Goal: Task Accomplishment & Management: Manage account settings

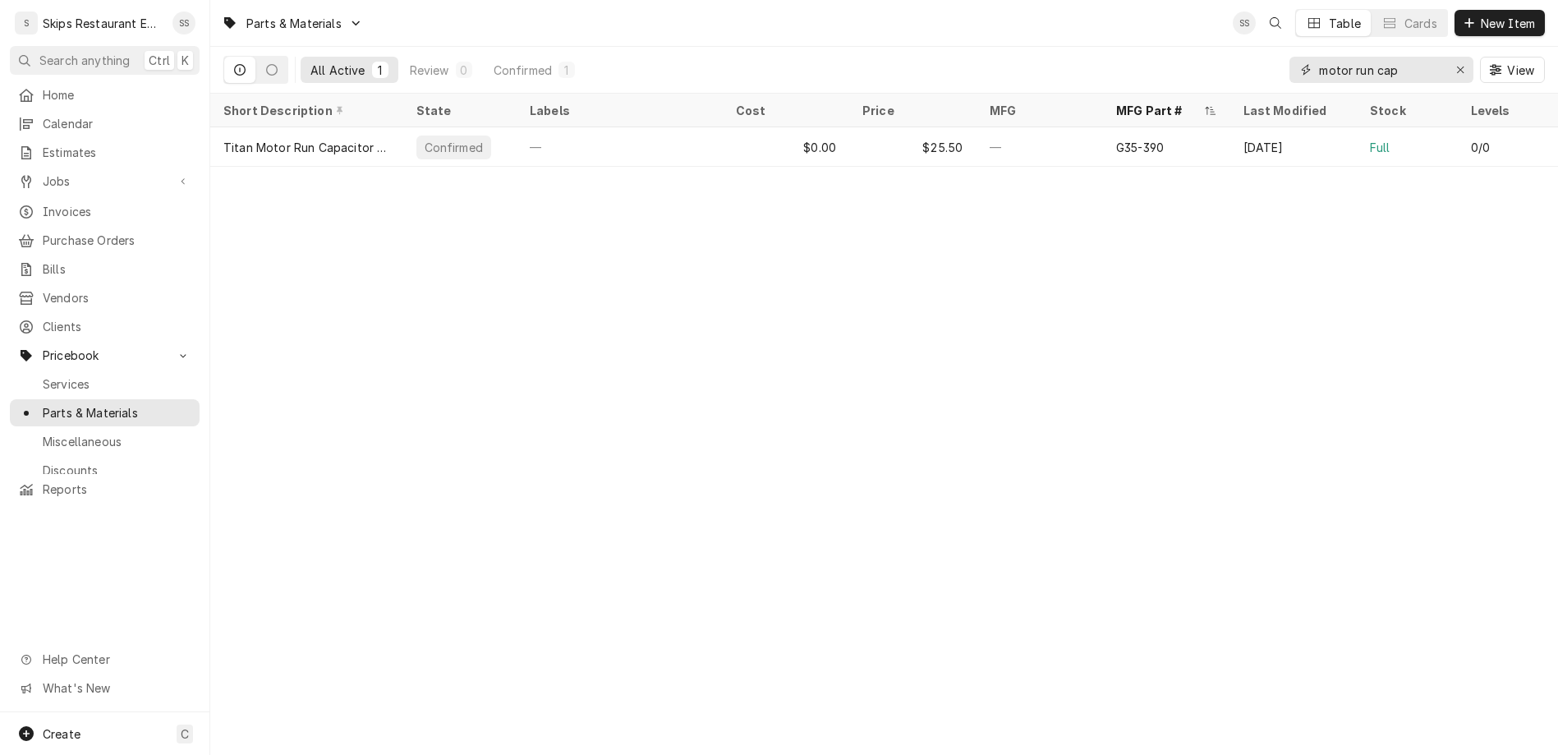
drag, startPoint x: 1452, startPoint y: 52, endPoint x: 1345, endPoint y: 43, distance: 108.0
click at [1345, 57] on input "motor run cap" at bounding box center [1380, 70] width 123 height 26
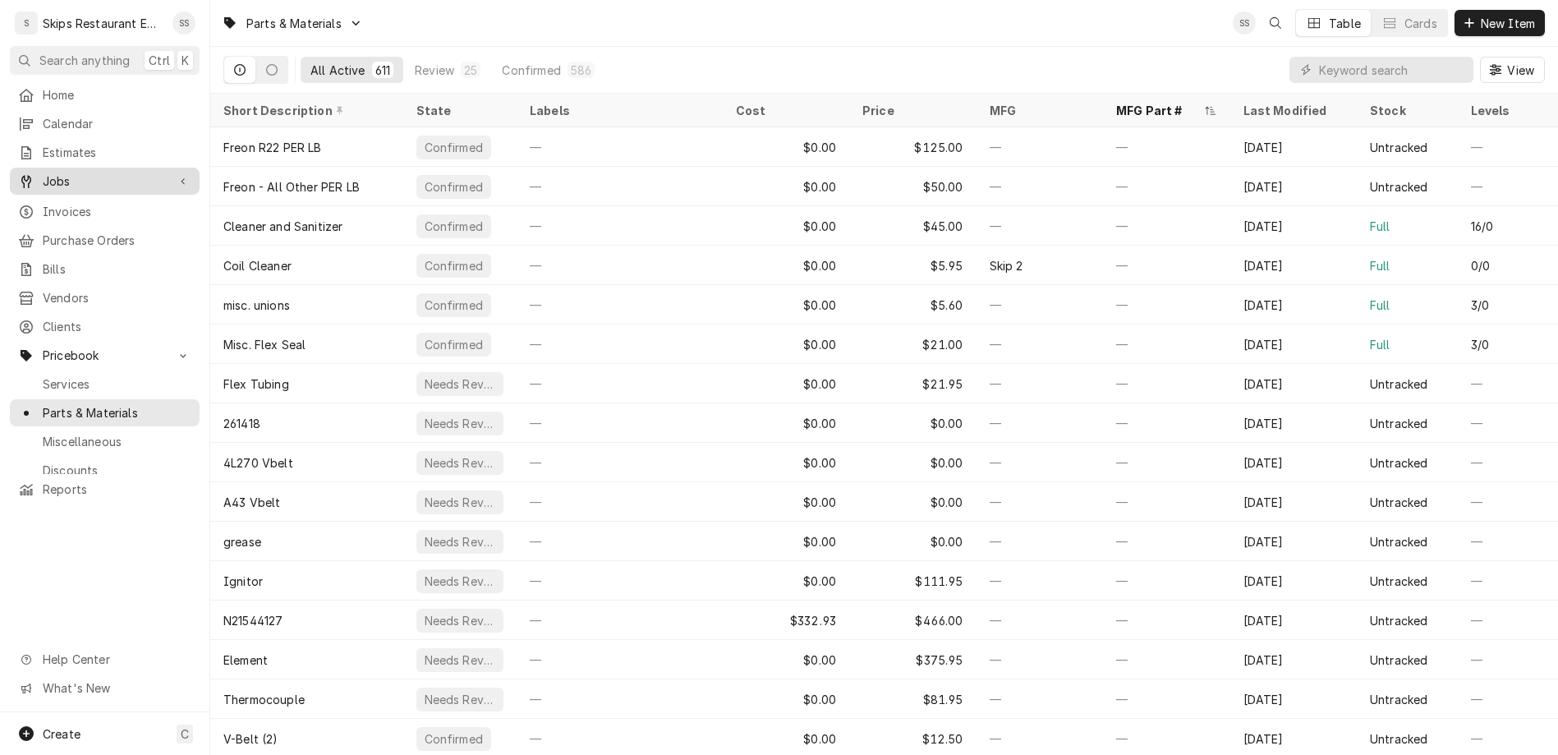
click at [51, 172] on span "Jobs" at bounding box center [105, 180] width 124 height 17
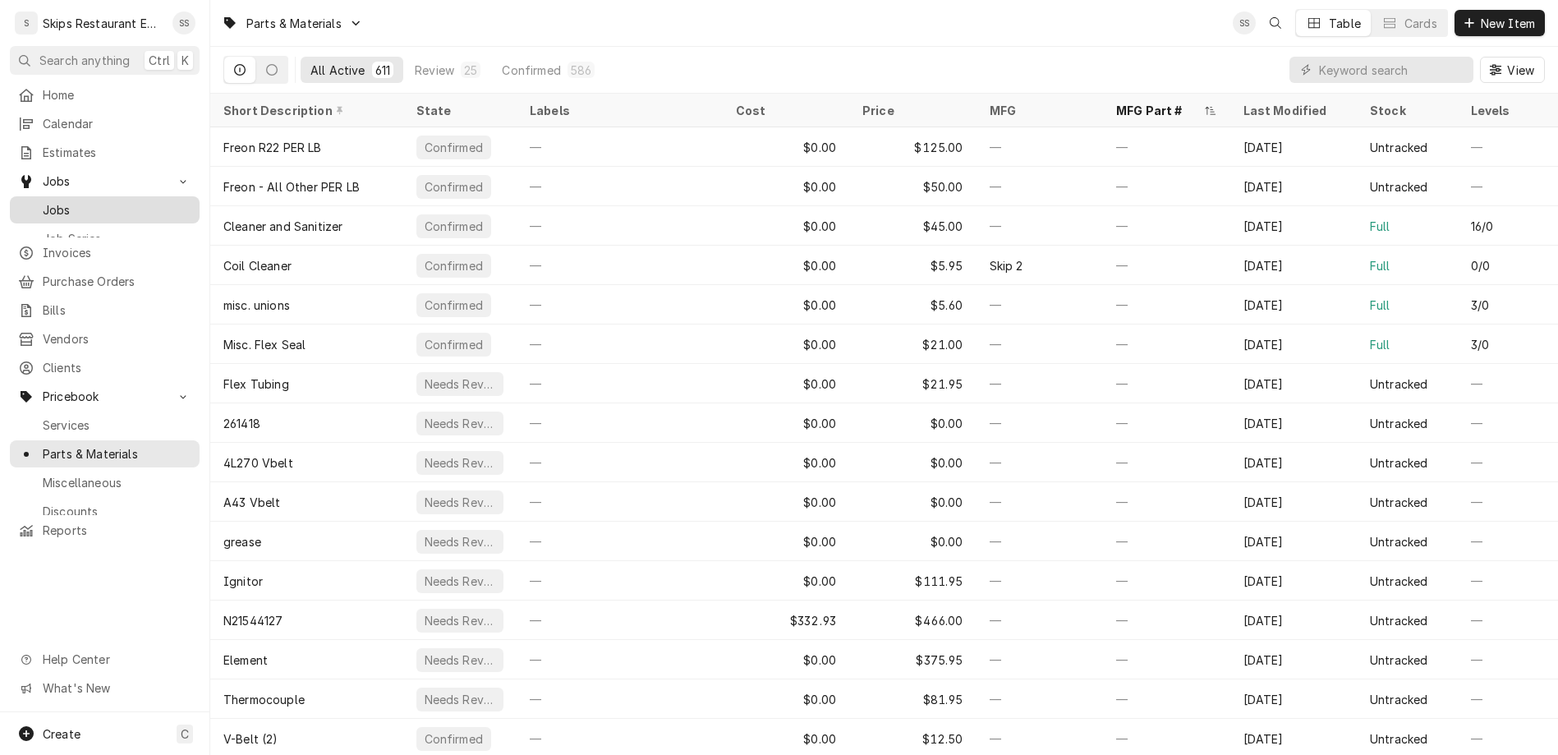
click at [46, 201] on span "Jobs" at bounding box center [117, 209] width 149 height 17
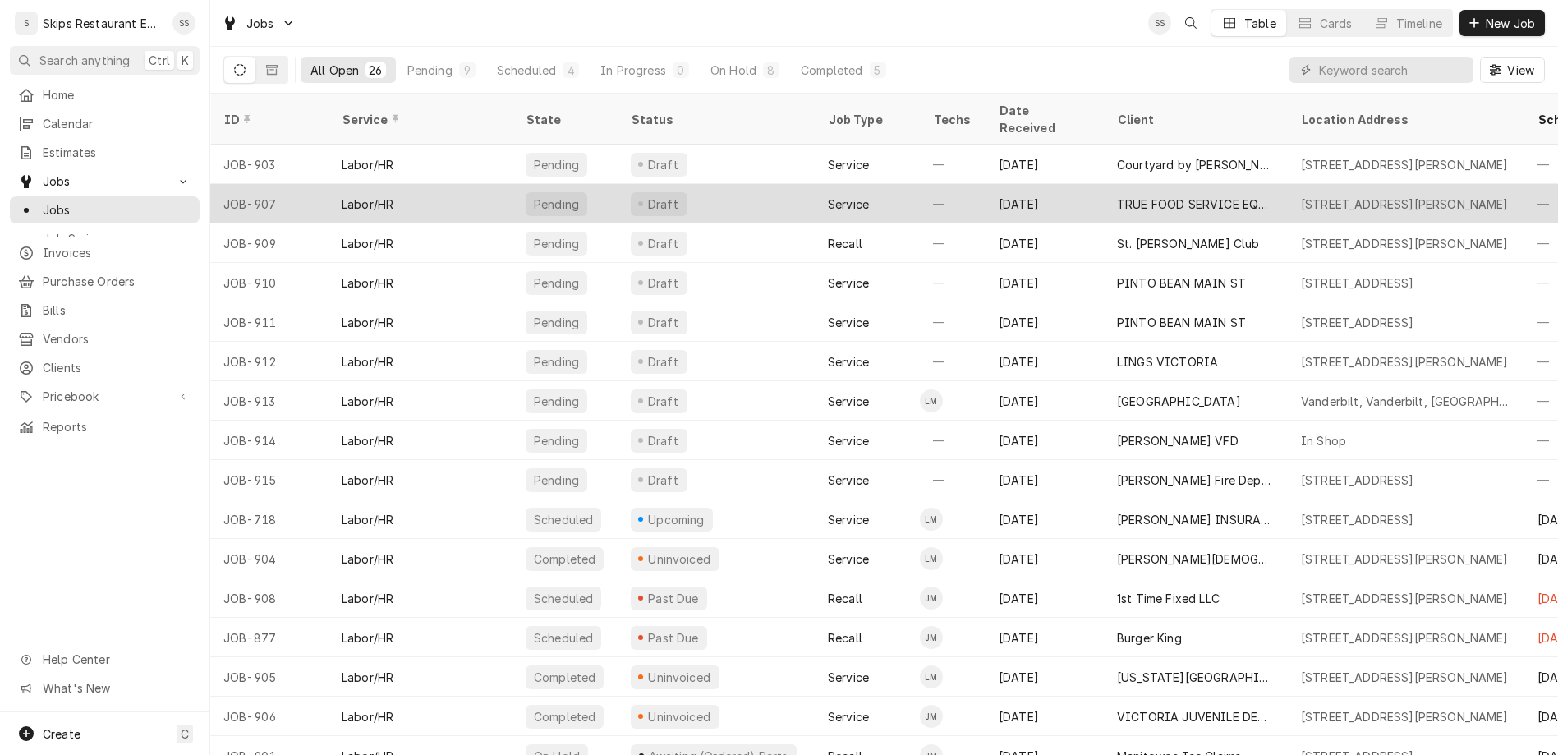
click at [1135, 184] on div "TRUE FOOD SERVICE EQUIPMENT INC" at bounding box center [1196, 203] width 184 height 39
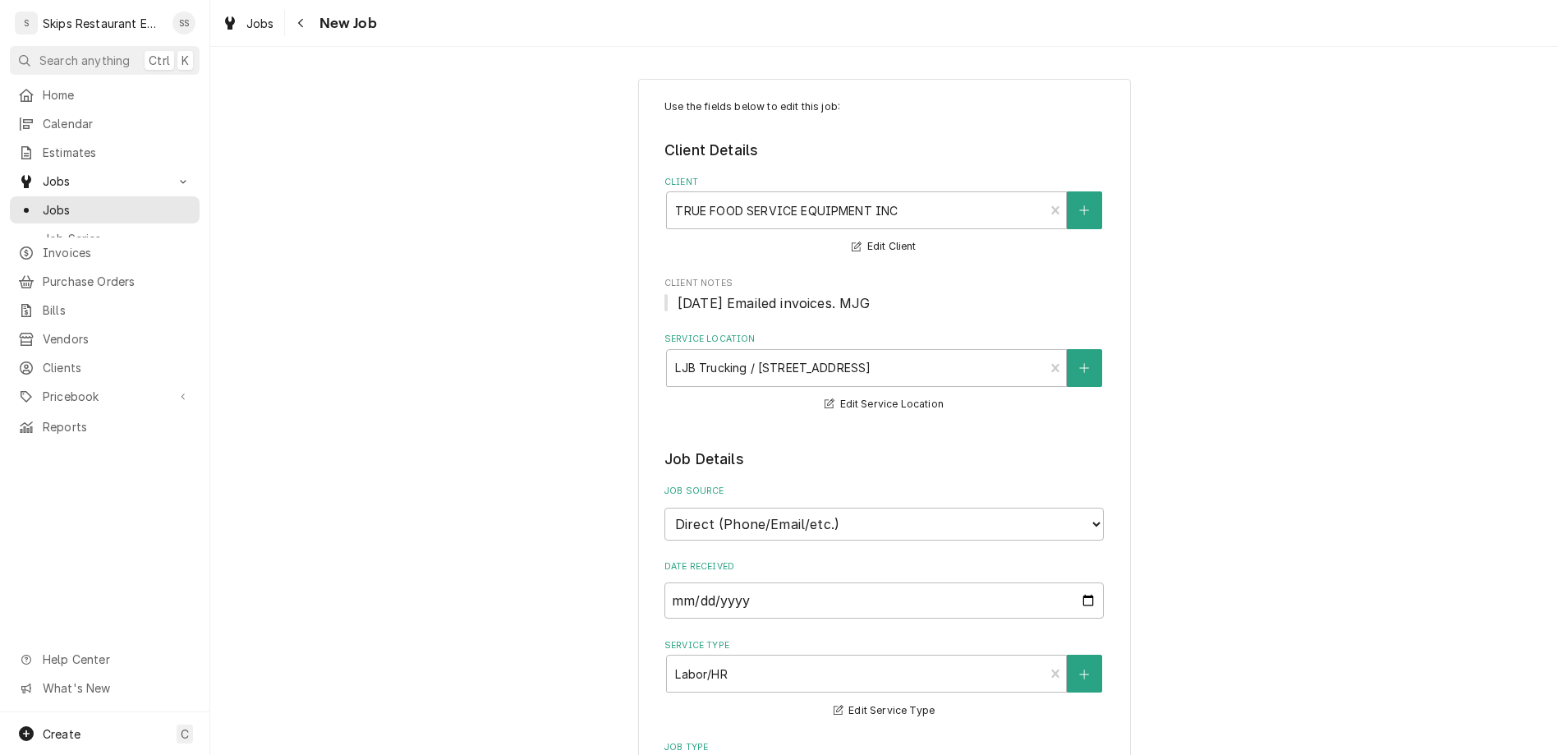
type textarea "x"
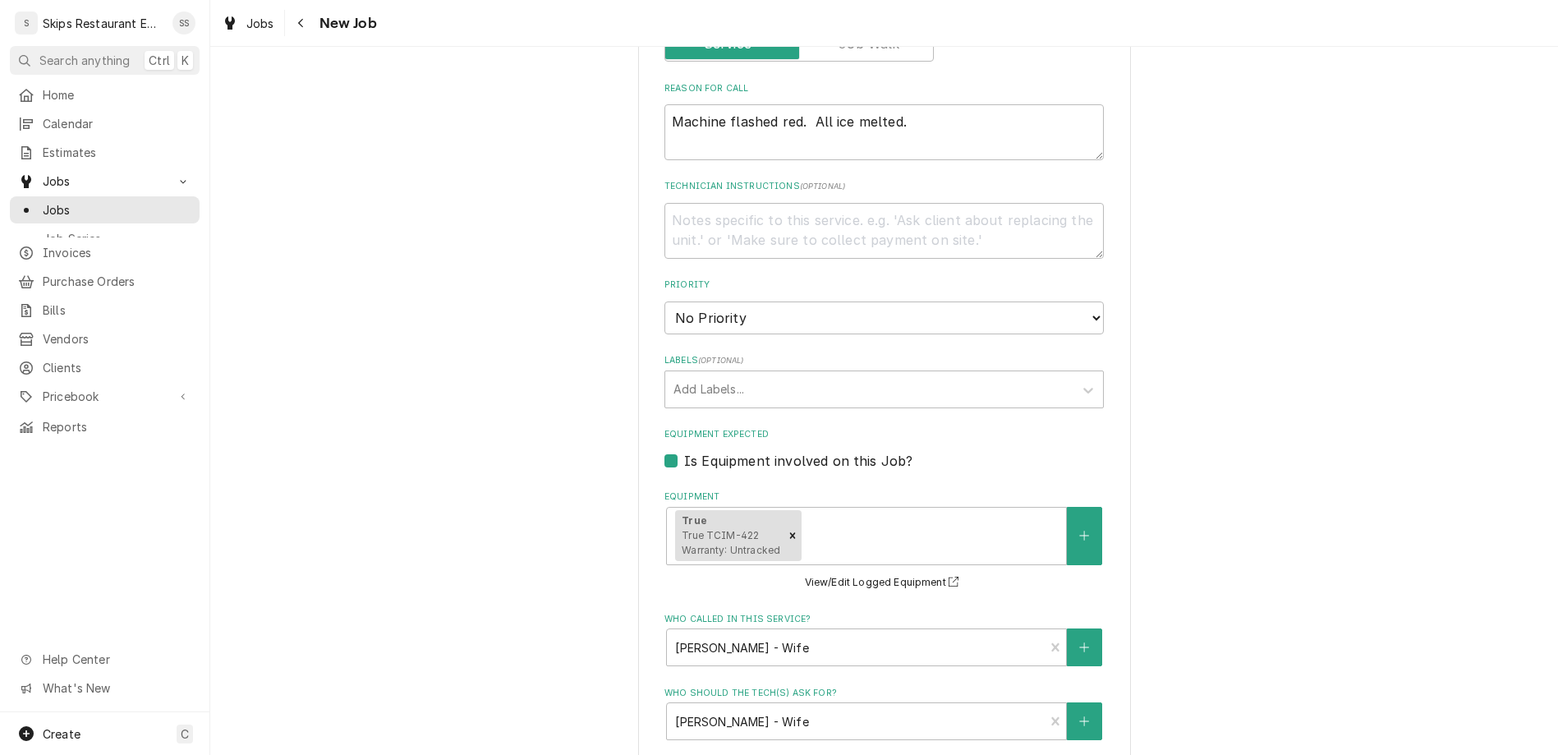
scroll to position [769, 0]
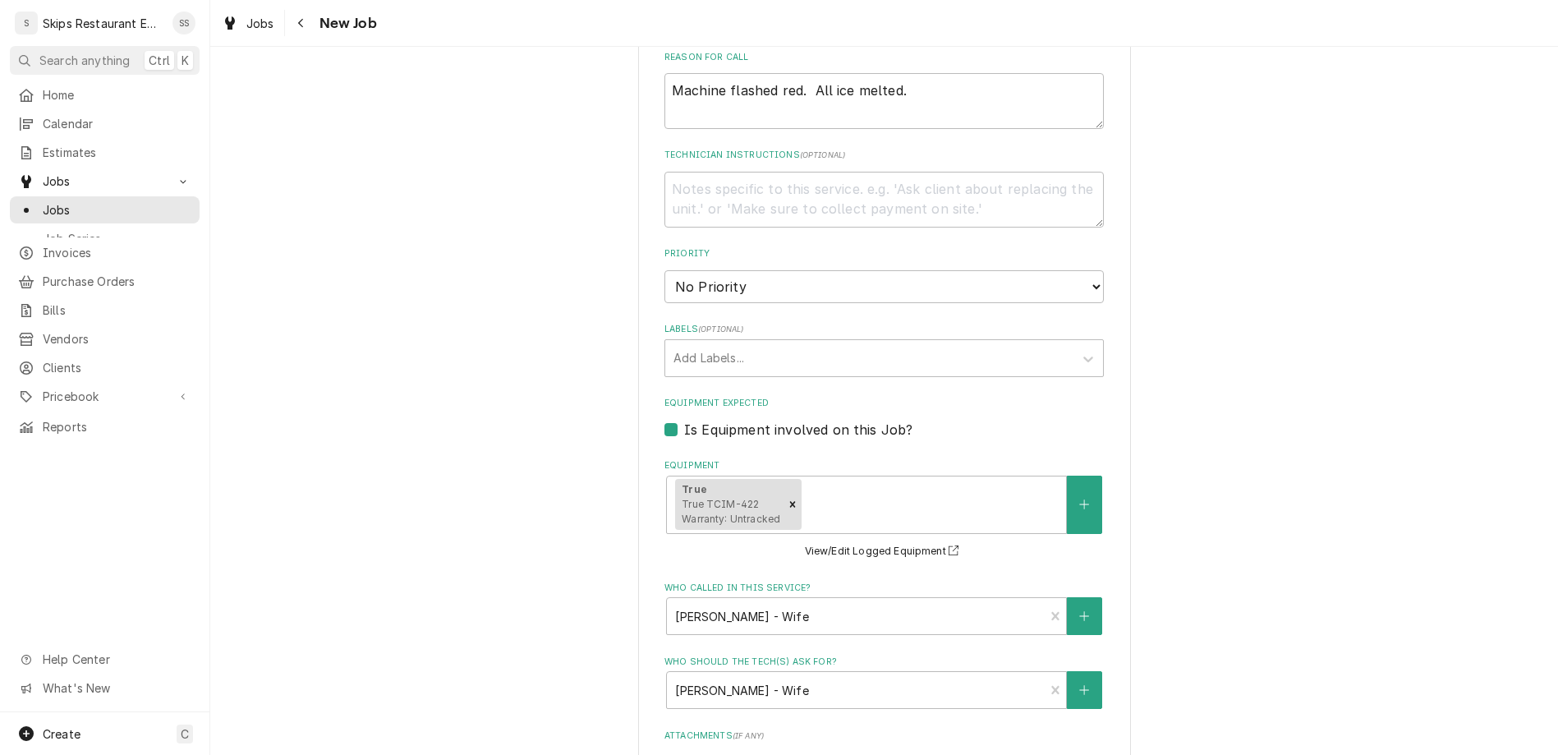
type input "2025-09-12"
type textarea "x"
select select "09:30:00"
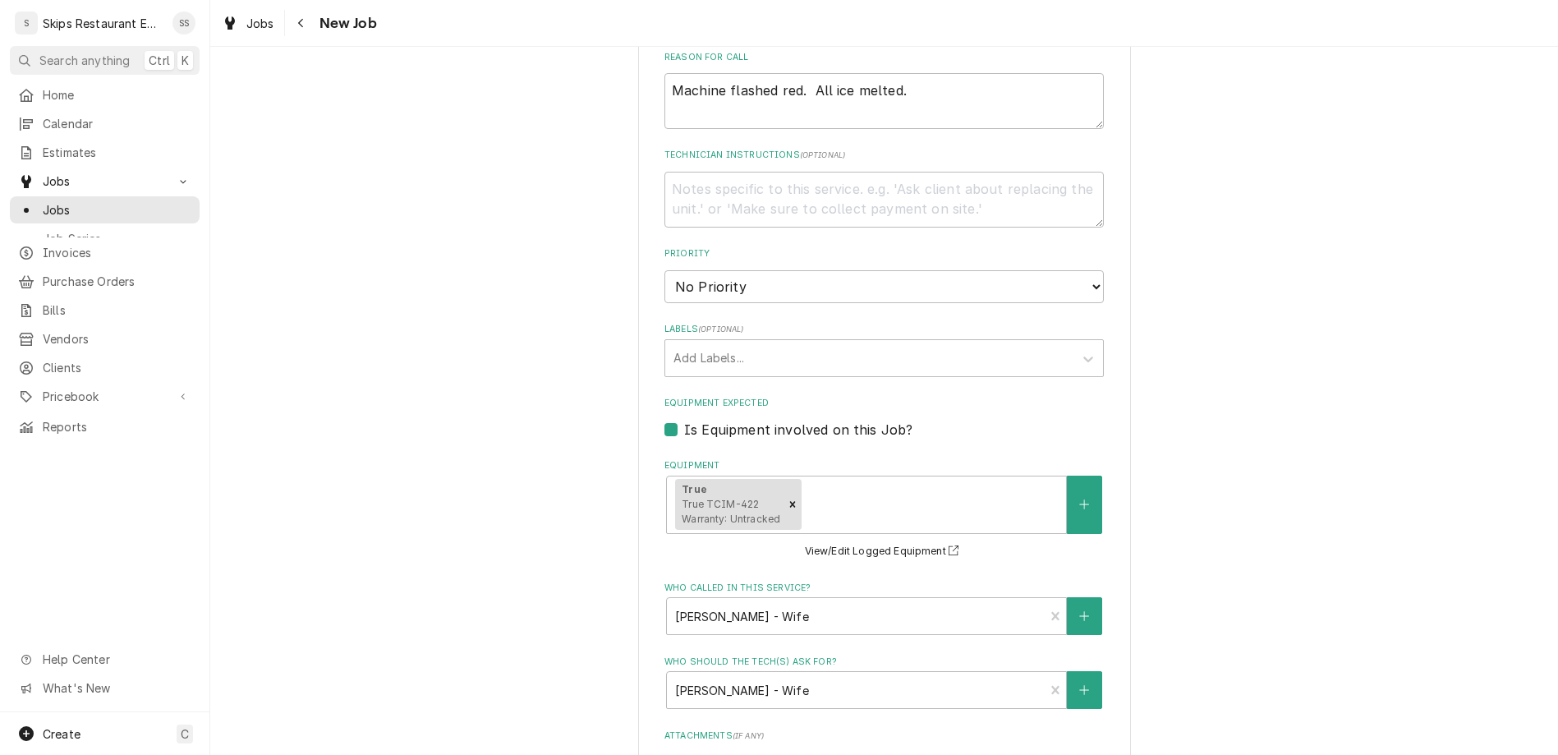
click option "9:30 AM" at bounding box center [0, 0] width 0 height 0
type textarea "x"
type input "1"
type textarea "x"
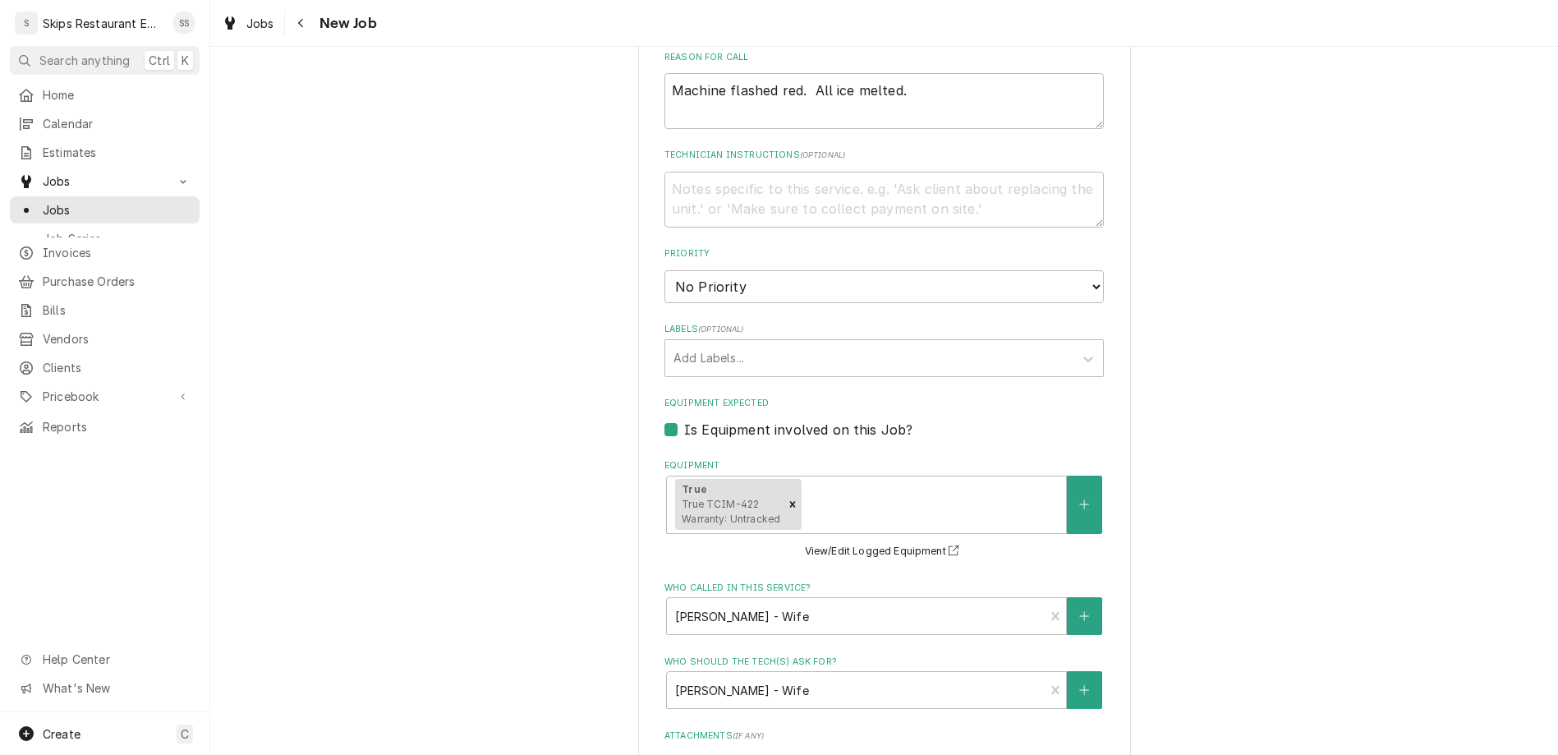
type input "1"
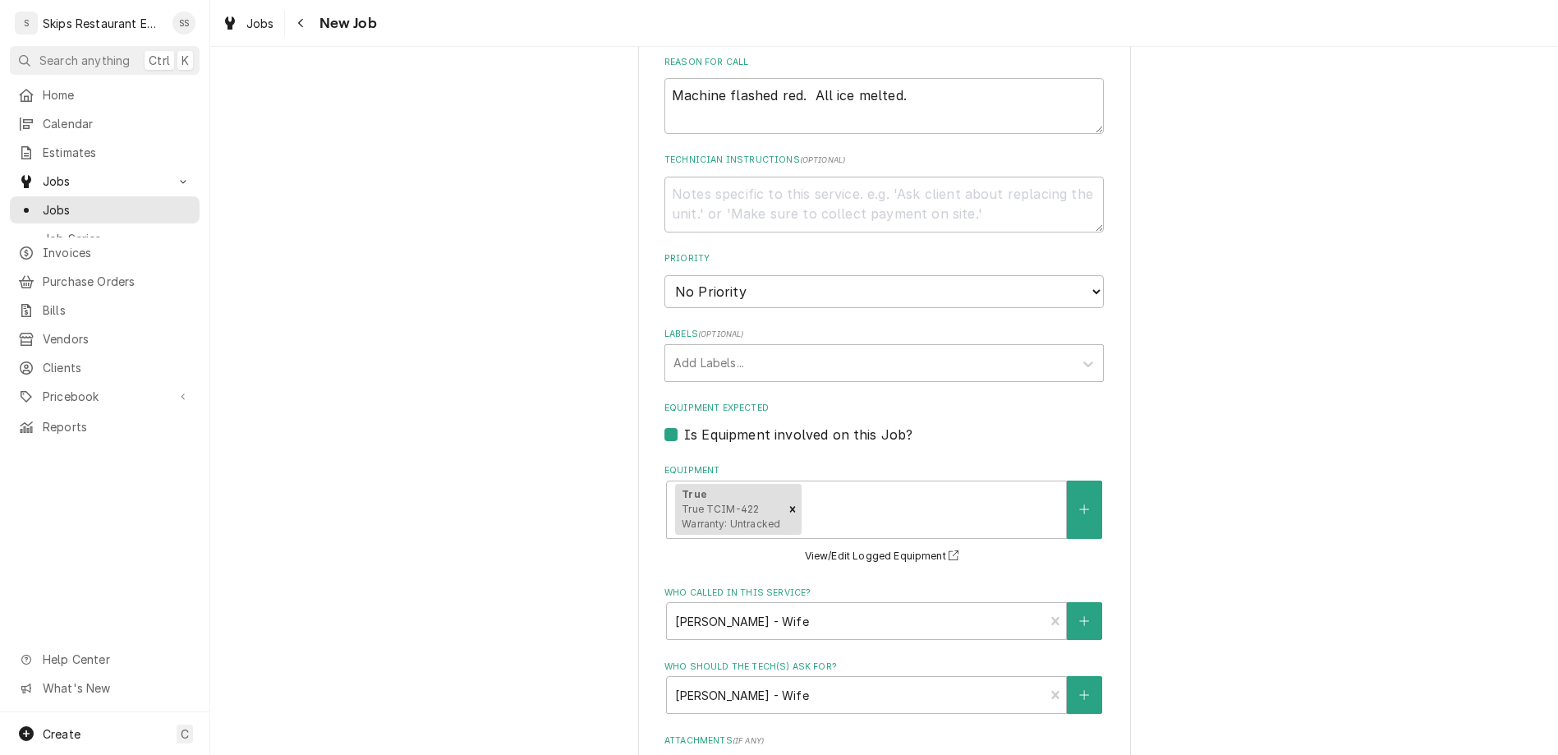
type textarea "x"
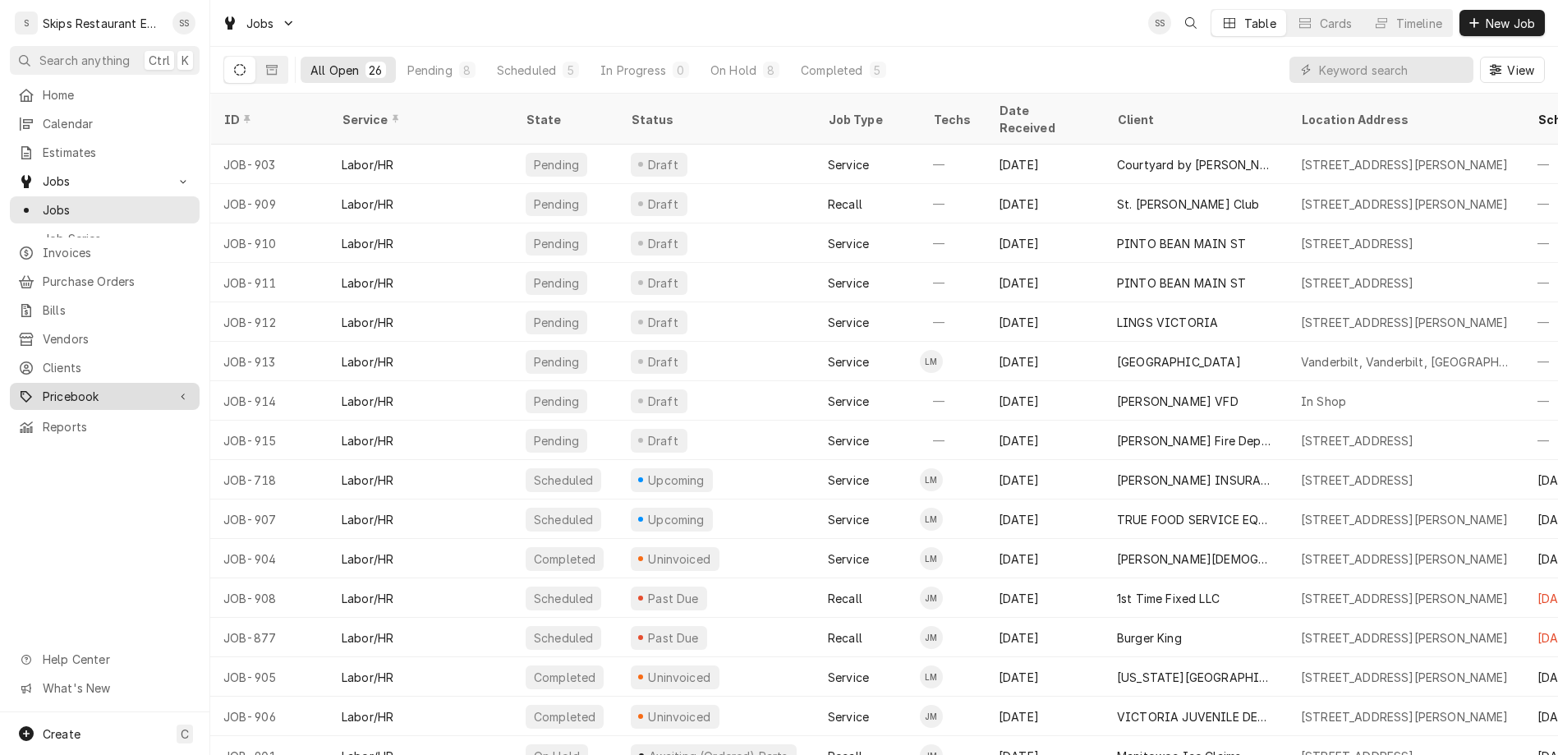
click at [52, 388] on span "Pricebook" at bounding box center [105, 396] width 124 height 17
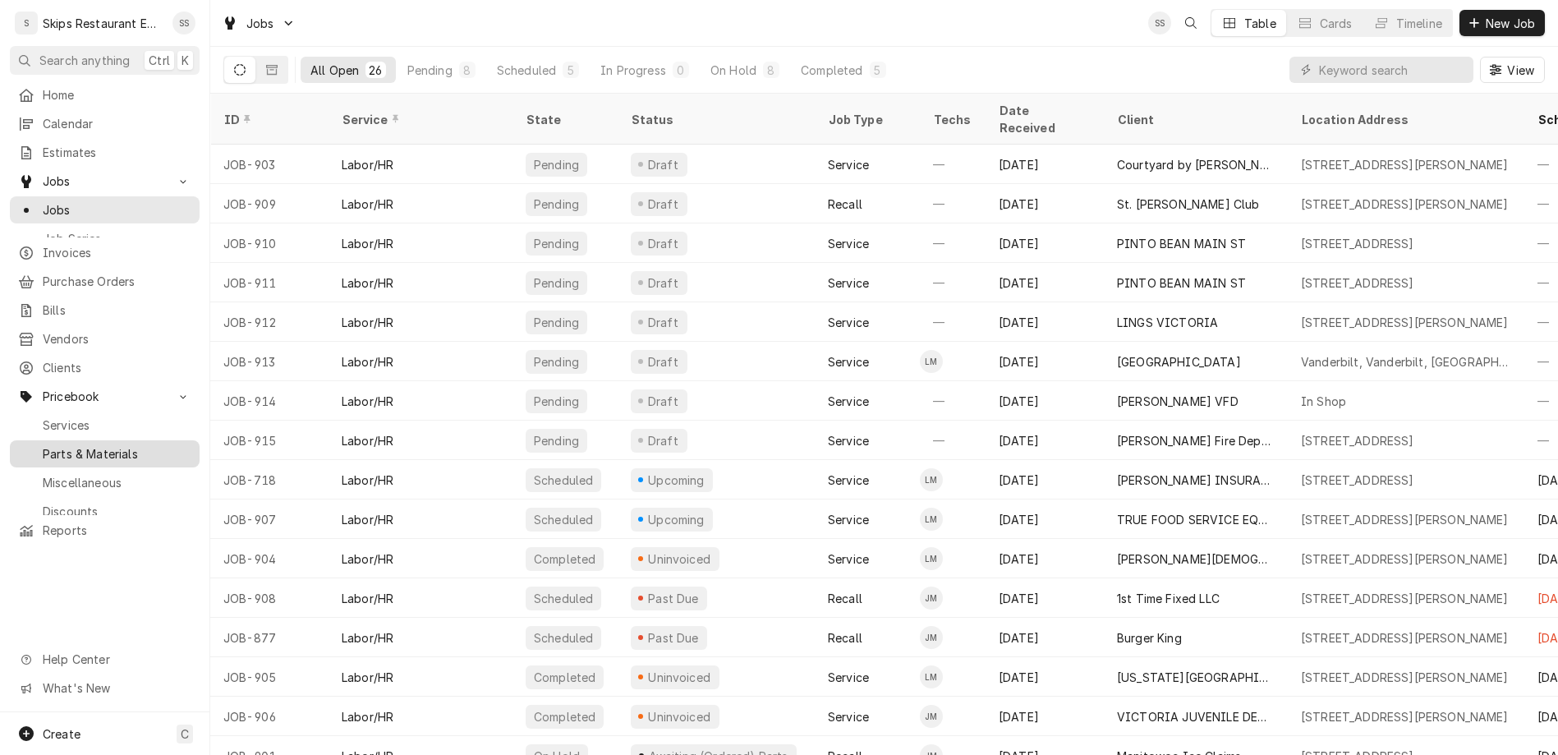
click at [48, 445] on span "Parts & Materials" at bounding box center [117, 453] width 149 height 17
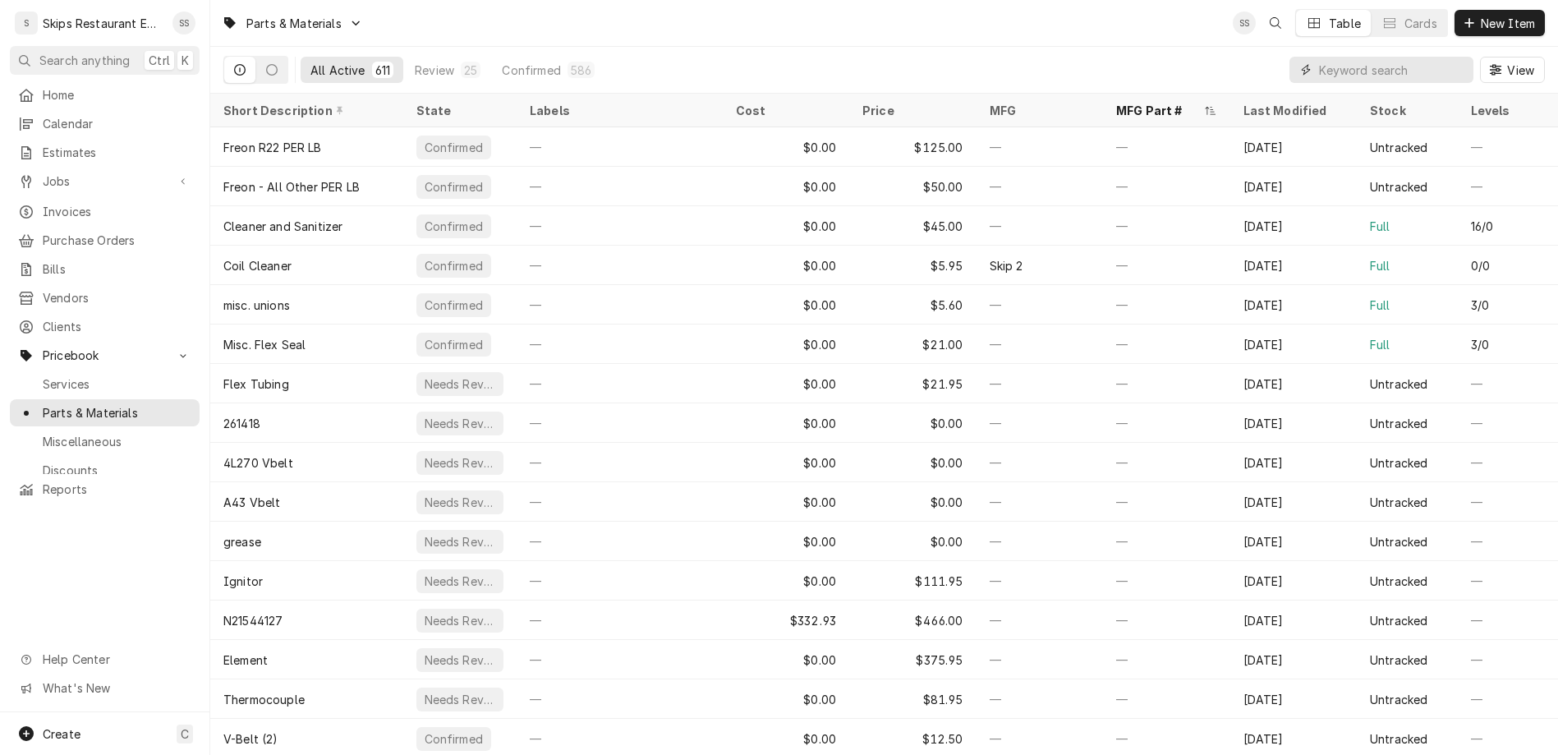
click at [1430, 57] on input "Dynamic Content Wrapper" at bounding box center [1392, 70] width 146 height 26
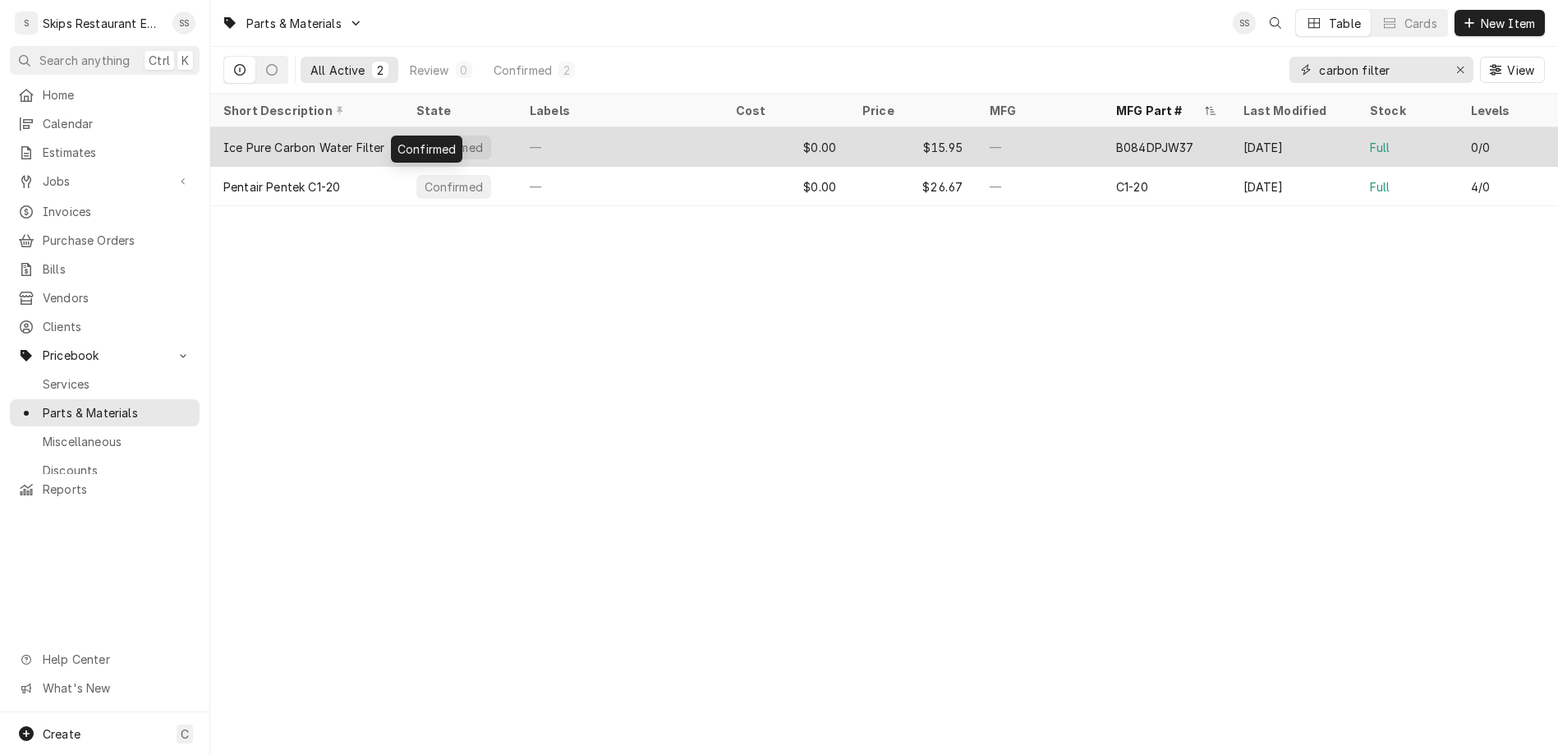
type input "carbon filter"
click at [423, 139] on div "Confirmed" at bounding box center [454, 147] width 62 height 17
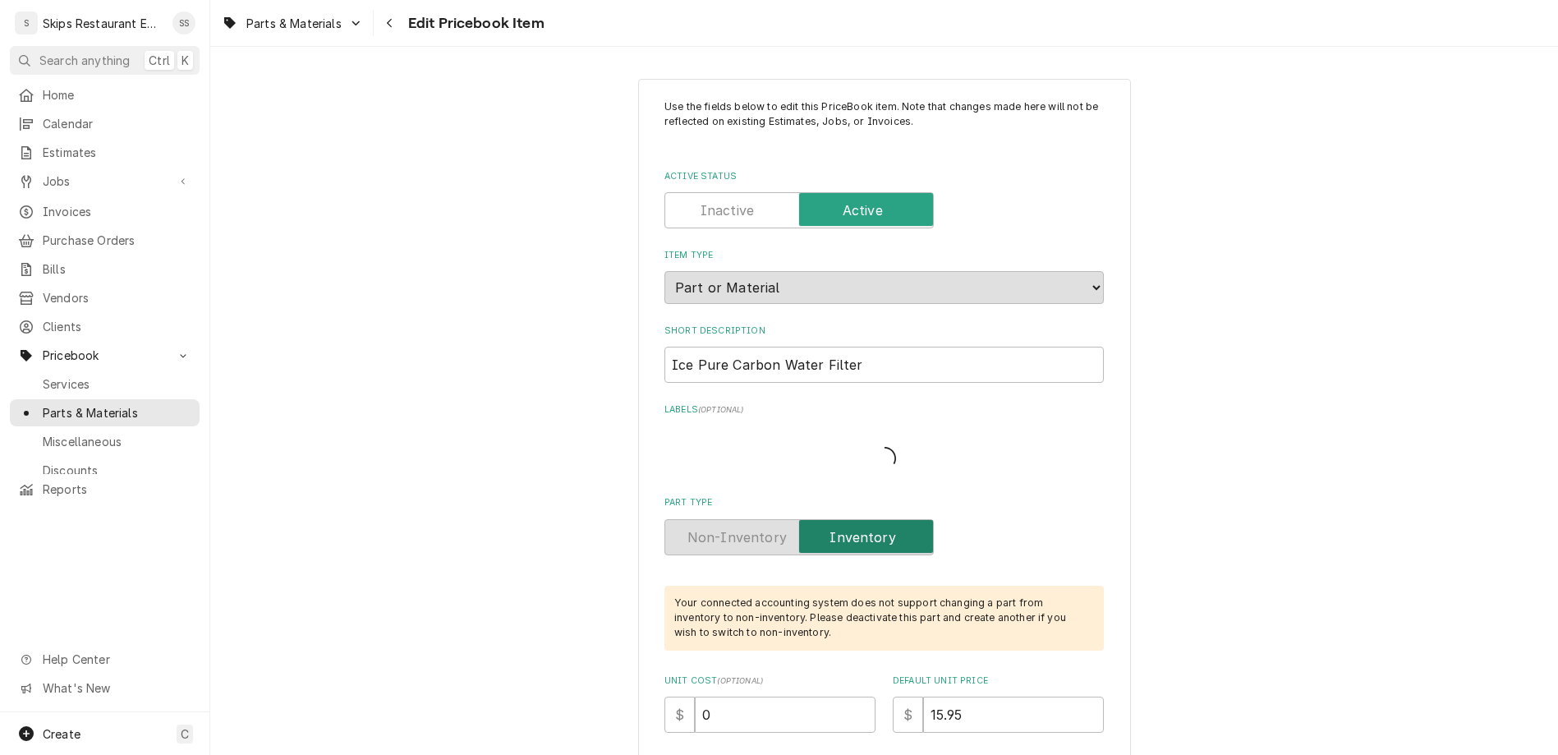
type textarea "x"
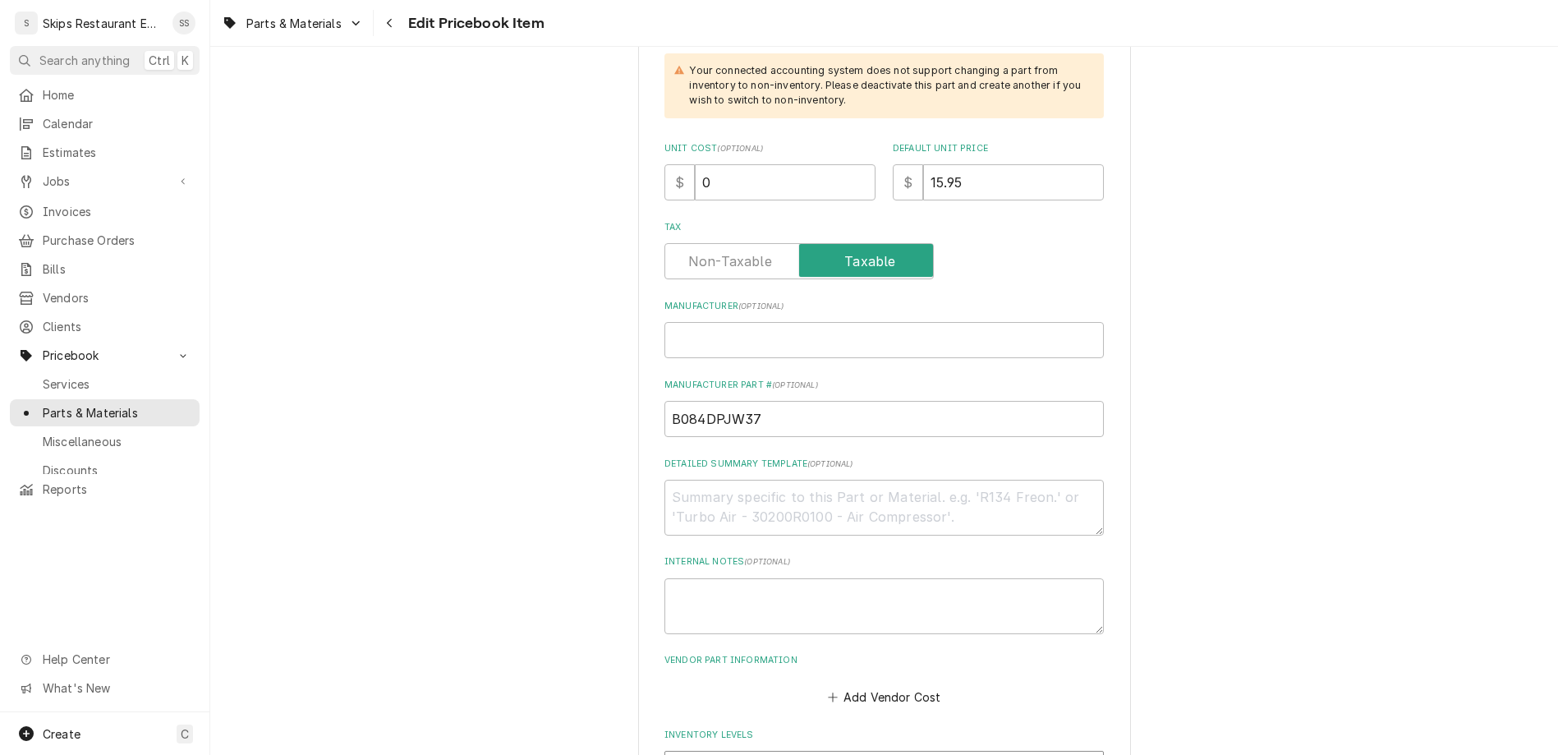
scroll to position [577, 0]
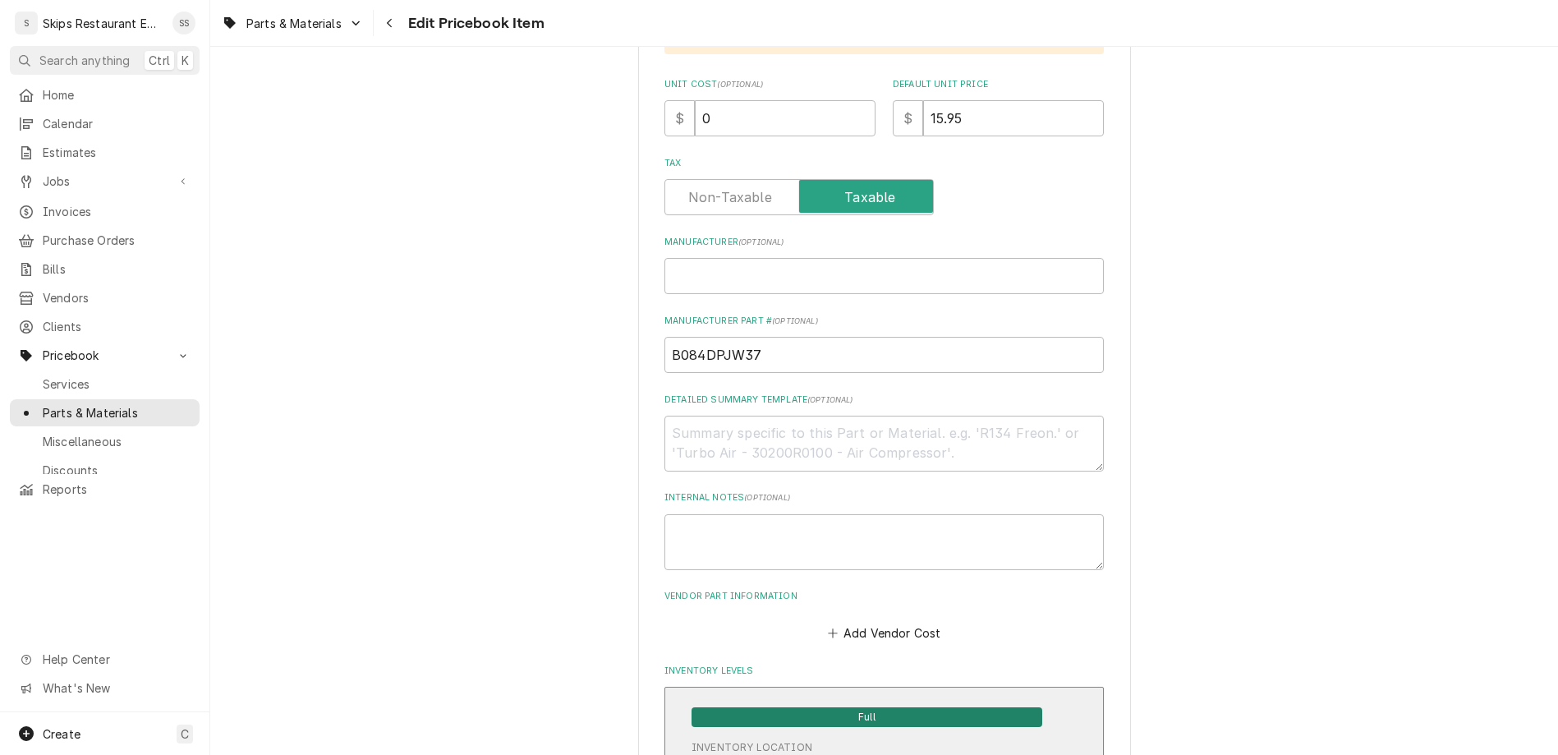
click at [835, 707] on span "Full" at bounding box center [867, 717] width 351 height 20
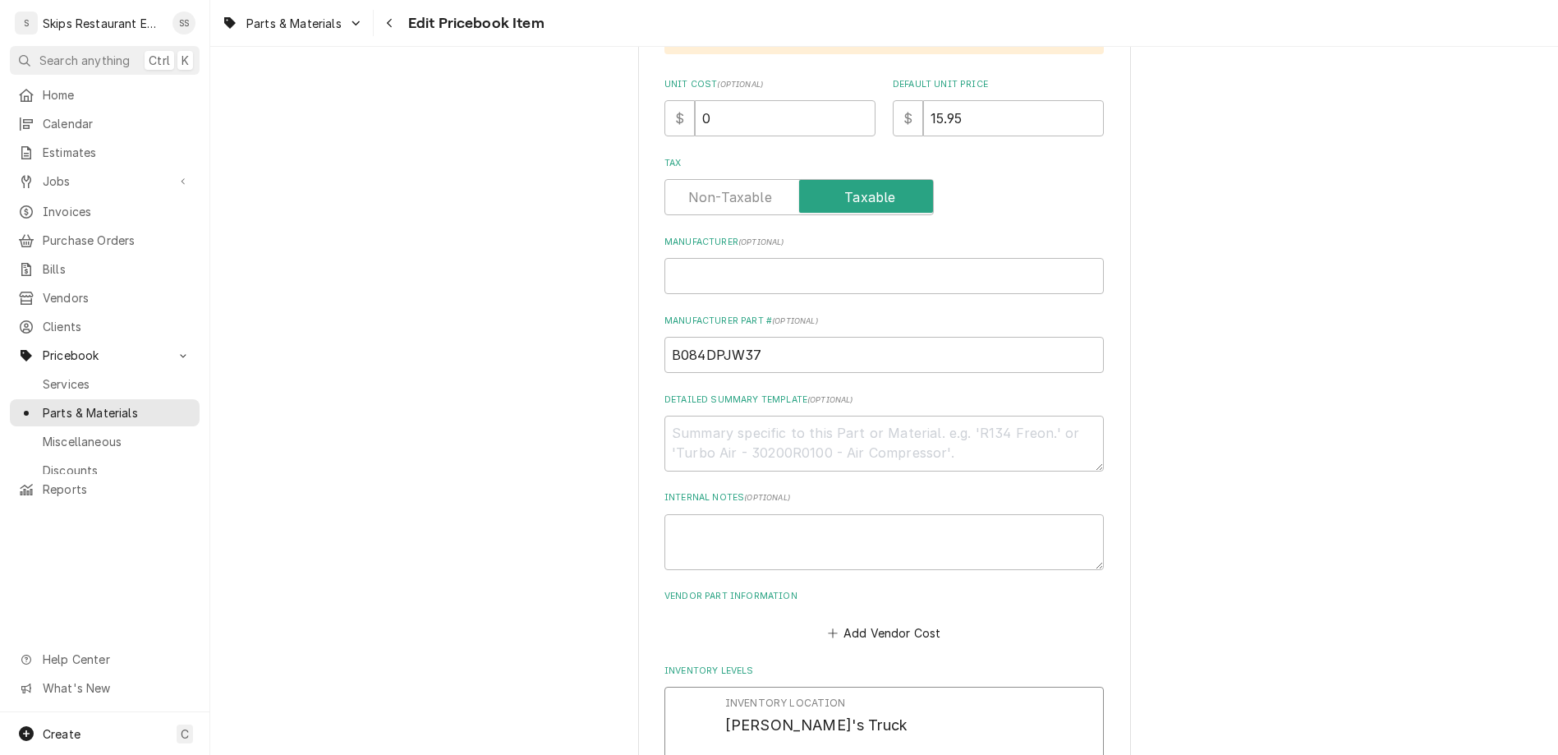
drag, startPoint x: 755, startPoint y: 492, endPoint x: 694, endPoint y: 495, distance: 60.9
type input "1"
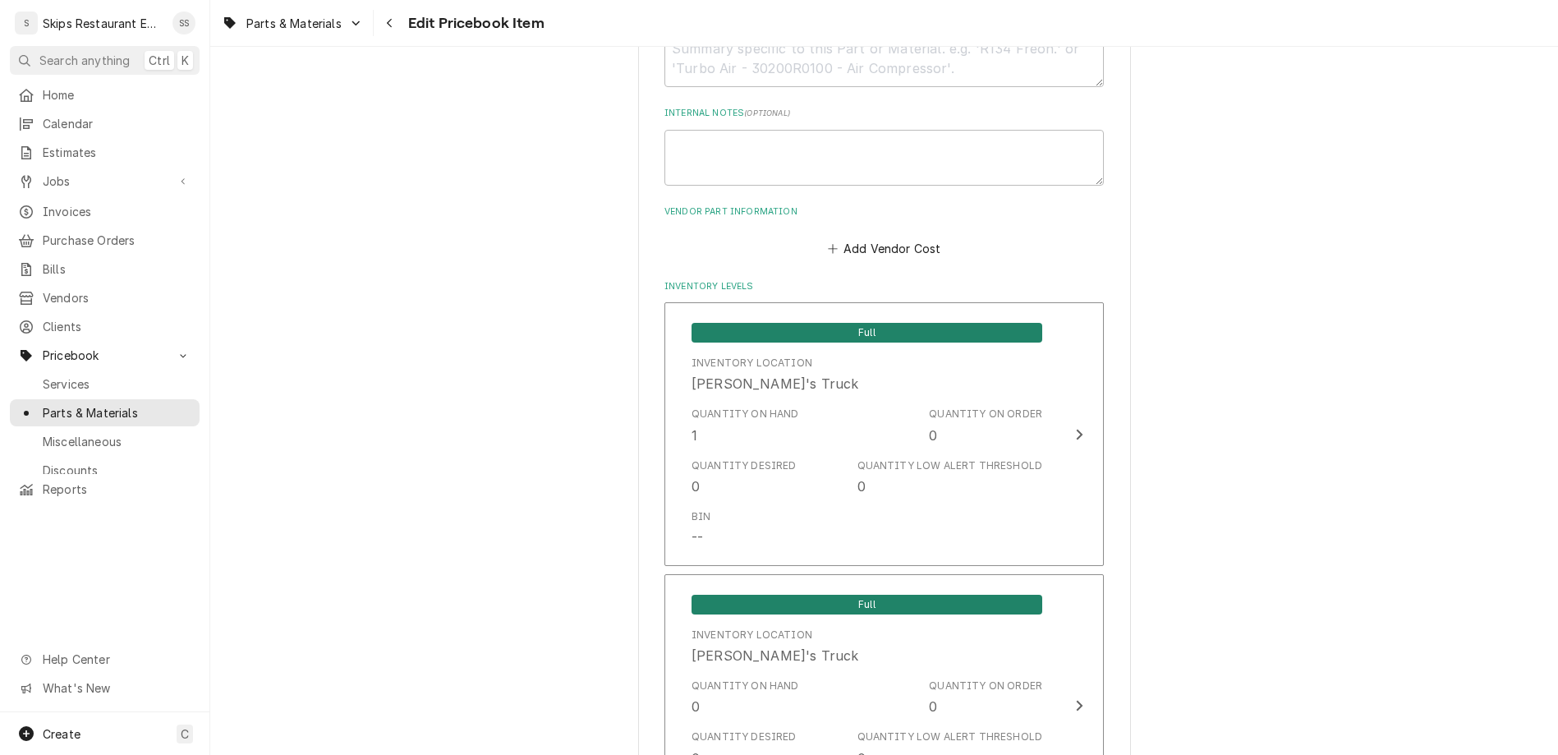
scroll to position [1089, 0]
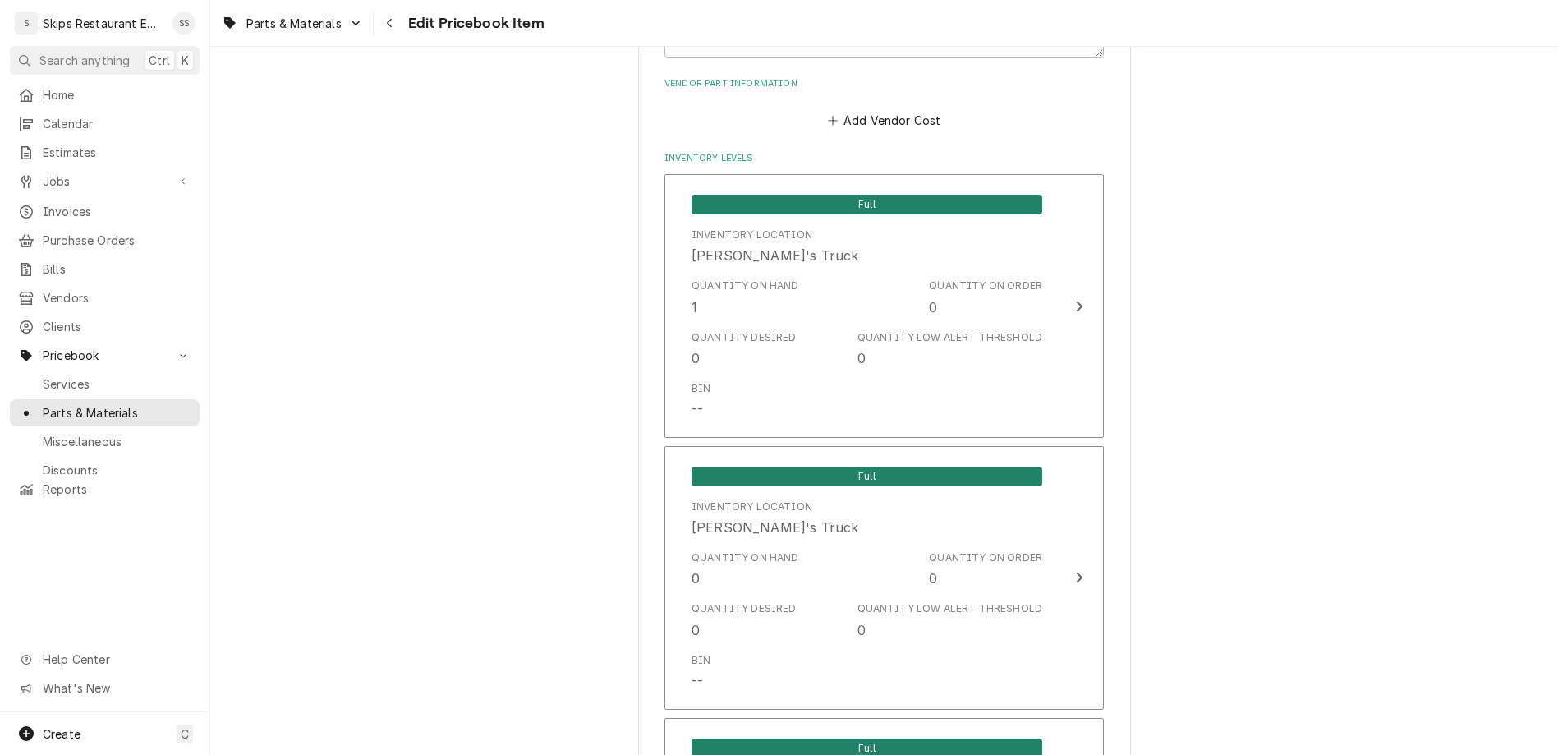
type textarea "x"
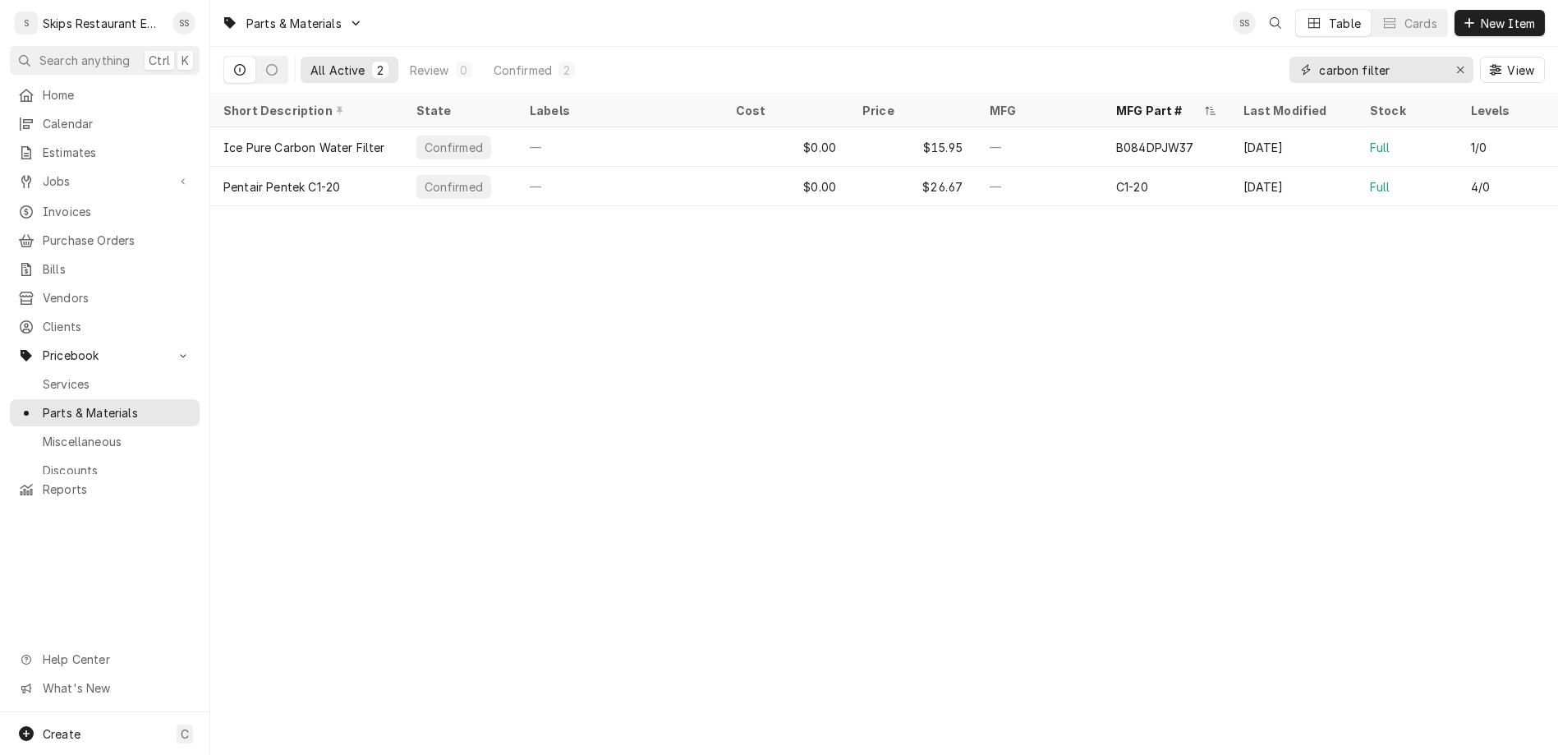
drag, startPoint x: 1449, startPoint y: 53, endPoint x: 1290, endPoint y: 51, distance: 159.4
click at [1319, 57] on input "carbon filter" at bounding box center [1380, 70] width 123 height 26
